Goal: Transaction & Acquisition: Purchase product/service

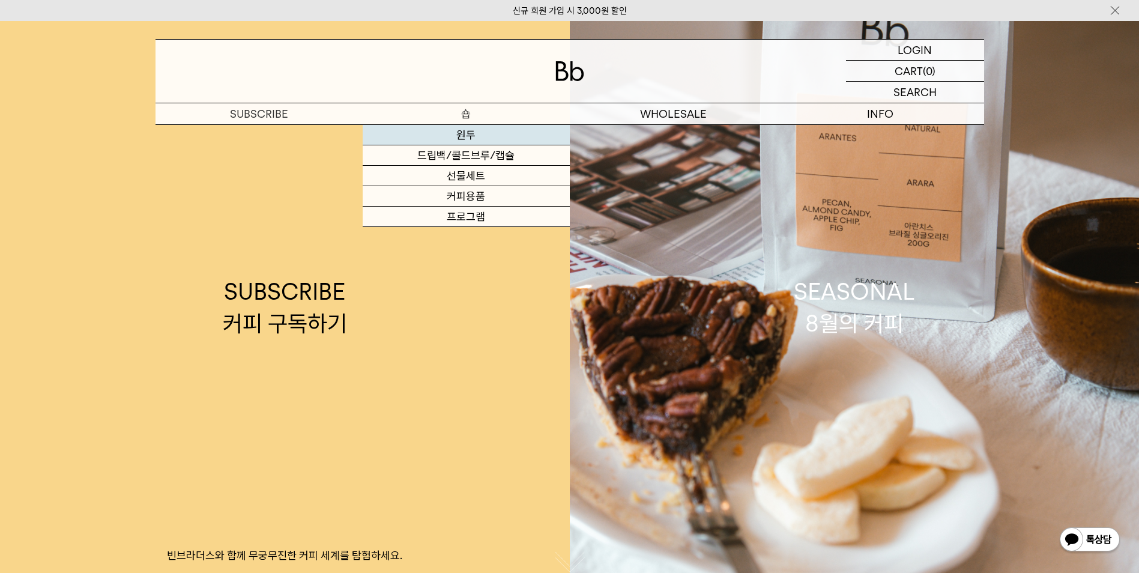
click at [480, 127] on link "원두" at bounding box center [465, 135] width 207 height 20
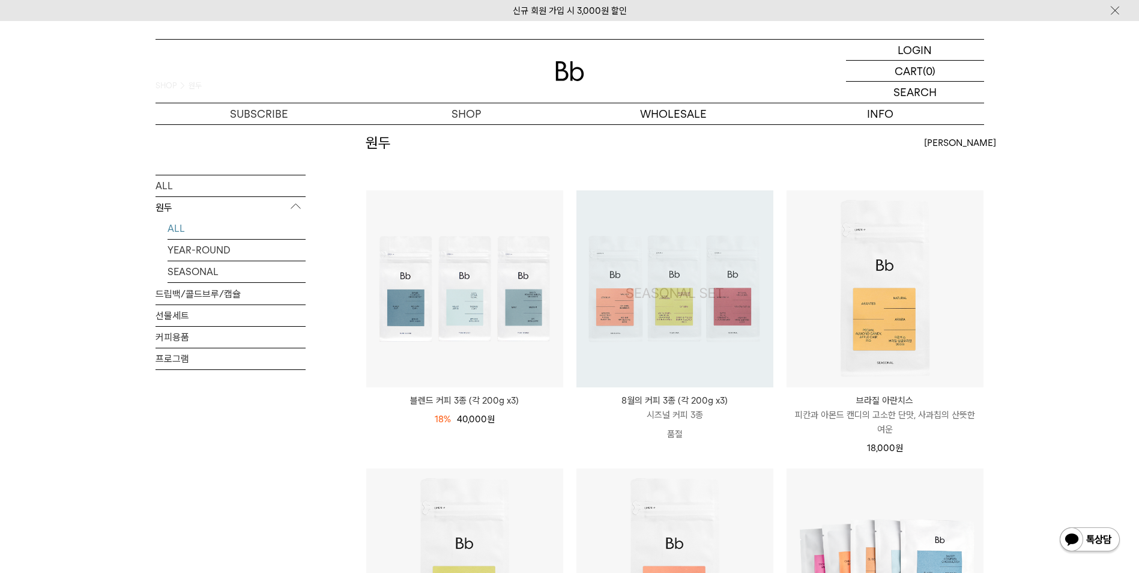
scroll to position [120, 0]
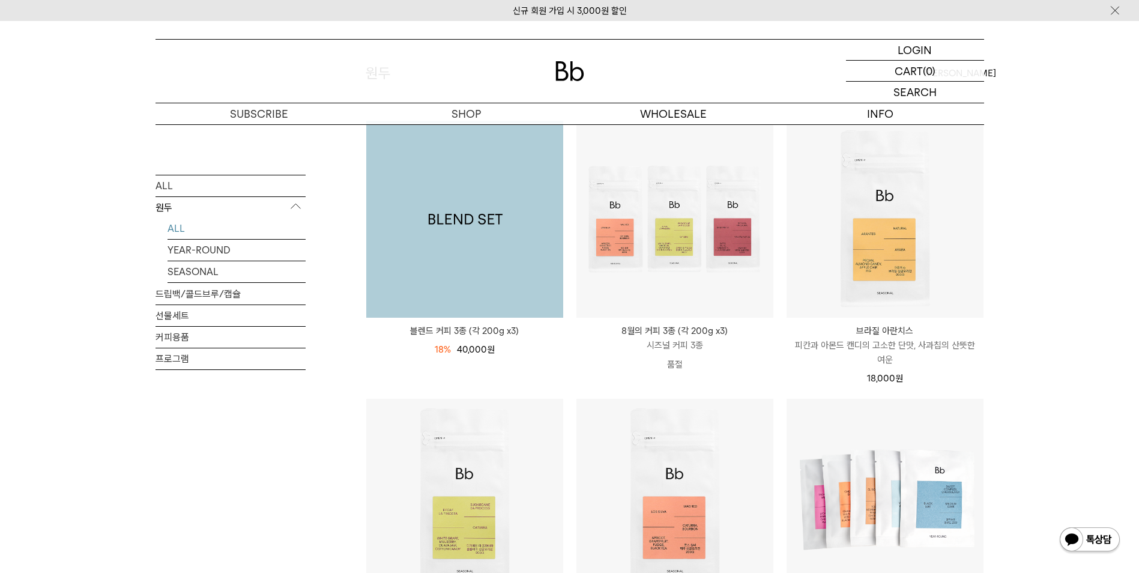
click at [494, 248] on img at bounding box center [464, 219] width 197 height 197
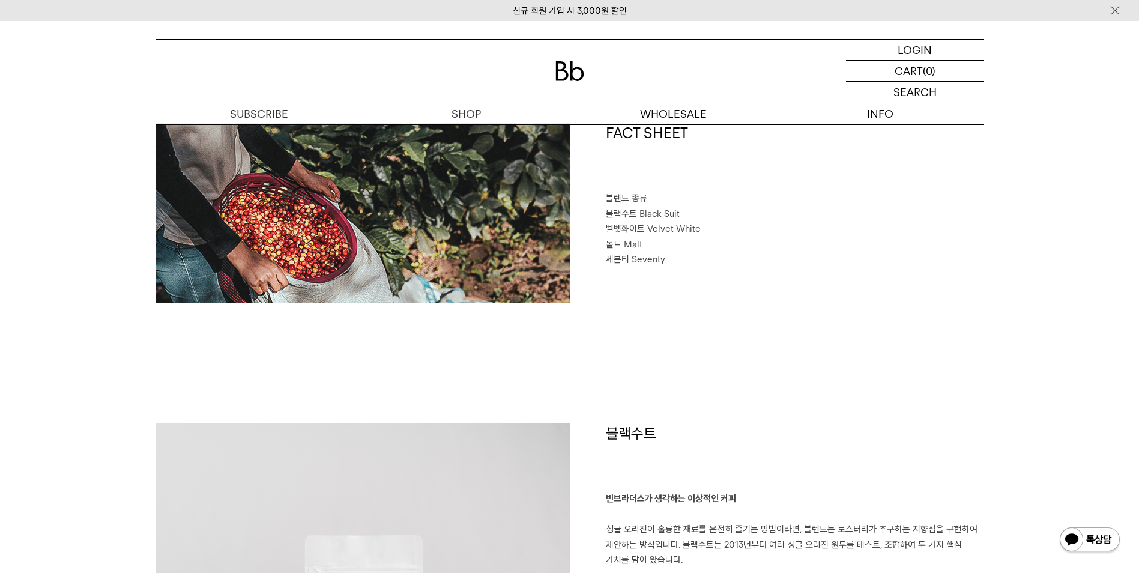
scroll to position [59, 0]
